Goal: Transaction & Acquisition: Register for event/course

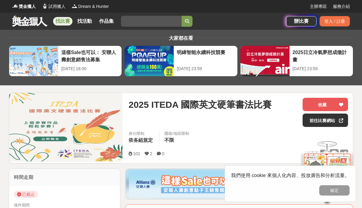
click at [38, 133] on img at bounding box center [65, 128] width 113 height 70
click at [58, 138] on img at bounding box center [65, 128] width 113 height 70
click at [267, 105] on span "2025 ITEDA 國際英文硬筆書法比賽" at bounding box center [200, 105] width 143 height 14
click at [343, 195] on button "確定" at bounding box center [334, 190] width 30 height 10
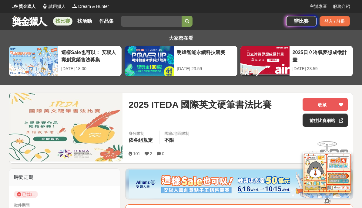
click at [262, 106] on span "2025 ITEDA 國際英文硬筆書法比賽" at bounding box center [200, 105] width 143 height 14
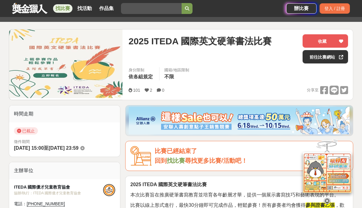
scroll to position [65, 0]
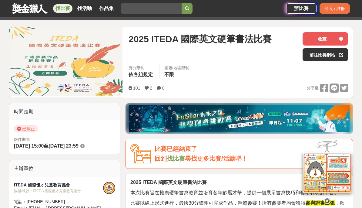
click at [89, 57] on img at bounding box center [65, 62] width 113 height 70
click at [56, 73] on img at bounding box center [65, 62] width 113 height 70
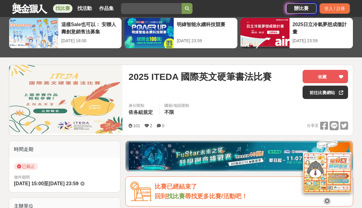
scroll to position [24, 0]
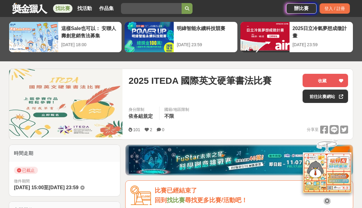
click at [295, 117] on div "身分限制 依各組規定 國籍/地區限制 不限" at bounding box center [238, 114] width 229 height 17
click at [327, 96] on link "前往比賽網站" at bounding box center [325, 95] width 45 height 13
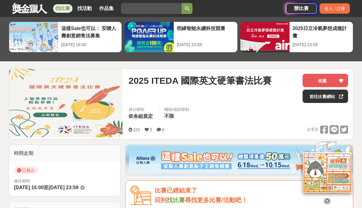
click at [52, 115] on img at bounding box center [65, 104] width 113 height 70
click at [59, 112] on img at bounding box center [65, 104] width 113 height 70
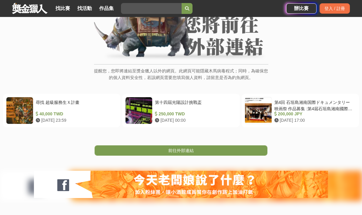
scroll to position [59, 0]
